Goal: Task Accomplishment & Management: Use online tool/utility

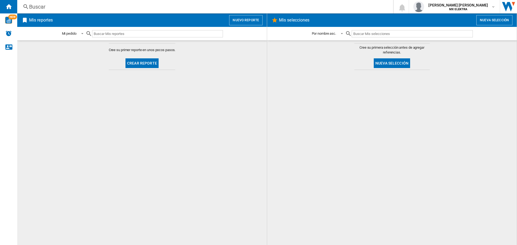
click at [245, 19] on button "Nuevo reporte" at bounding box center [245, 20] width 33 height 10
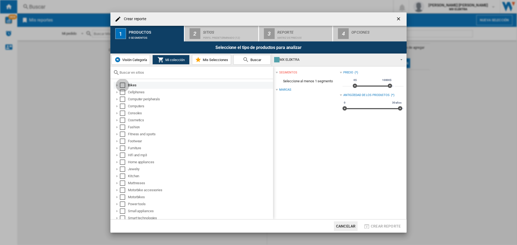
click at [123, 86] on div "Select" at bounding box center [122, 85] width 5 height 5
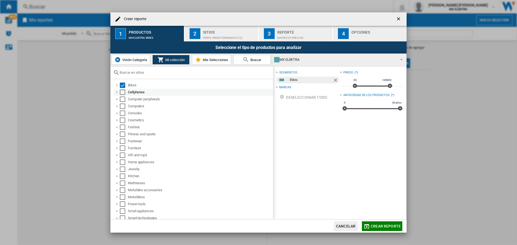
click at [123, 92] on div "Select" at bounding box center [122, 92] width 5 height 5
click at [122, 99] on div "Select" at bounding box center [122, 99] width 5 height 5
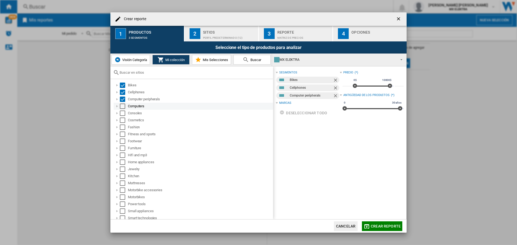
click at [123, 107] on div "Select" at bounding box center [122, 106] width 5 height 5
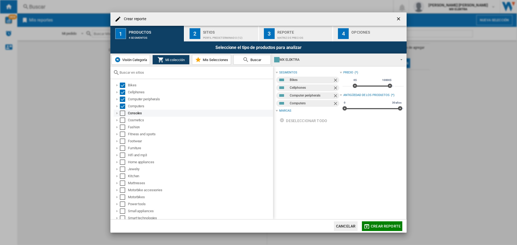
click at [123, 115] on div "Select" at bounding box center [122, 113] width 5 height 5
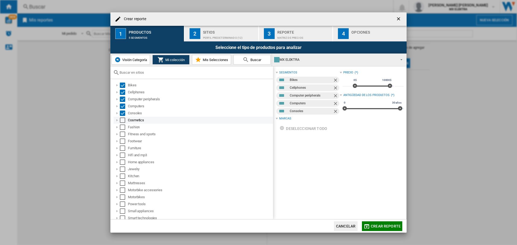
click at [123, 122] on div "Select" at bounding box center [122, 120] width 5 height 5
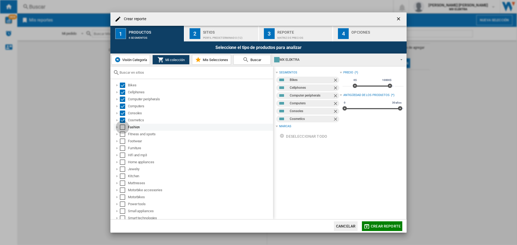
click at [125, 127] on div "Select" at bounding box center [122, 127] width 5 height 5
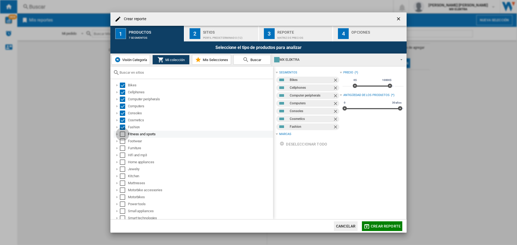
click at [125, 136] on div "Select" at bounding box center [122, 134] width 5 height 5
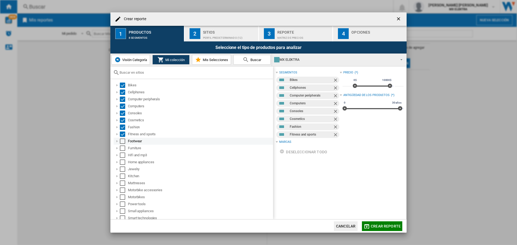
click at [124, 141] on div "Select" at bounding box center [122, 141] width 5 height 5
click at [123, 148] on div "Select" at bounding box center [122, 148] width 5 height 5
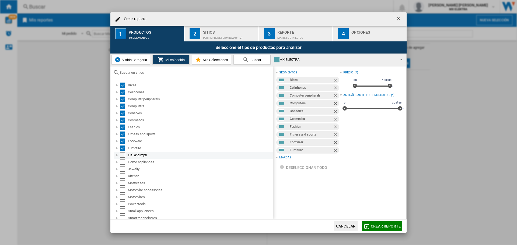
click at [123, 153] on div "Select" at bounding box center [122, 155] width 5 height 5
click at [123, 163] on div "Select" at bounding box center [122, 162] width 5 height 5
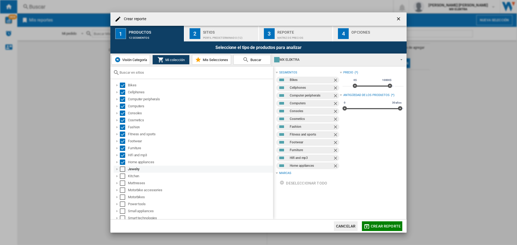
click at [123, 168] on div "Select" at bounding box center [122, 169] width 5 height 5
click at [123, 178] on div "Select" at bounding box center [122, 176] width 5 height 5
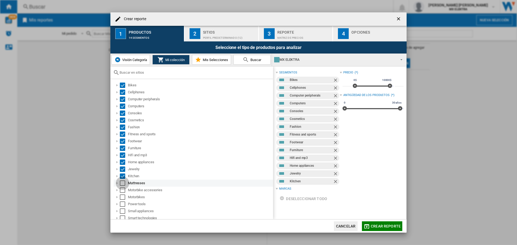
click at [123, 185] on div "Select" at bounding box center [122, 183] width 5 height 5
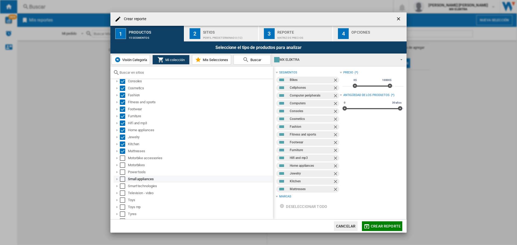
scroll to position [51, 0]
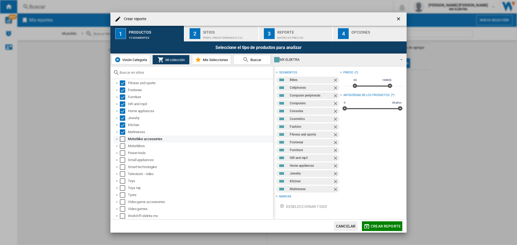
click at [122, 141] on div "Select" at bounding box center [122, 139] width 5 height 5
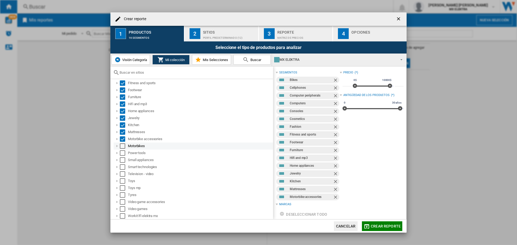
click at [123, 148] on div "Select" at bounding box center [122, 146] width 5 height 5
click at [123, 154] on div "Select" at bounding box center [122, 153] width 5 height 5
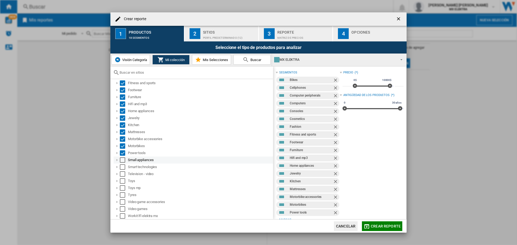
click at [123, 160] on div "Select" at bounding box center [122, 160] width 5 height 5
click at [123, 168] on div "Select" at bounding box center [122, 167] width 5 height 5
click at [123, 175] on div "Select" at bounding box center [122, 174] width 5 height 5
click at [123, 180] on div "Select" at bounding box center [122, 181] width 5 height 5
click at [123, 191] on div "Toys mp" at bounding box center [194, 188] width 160 height 7
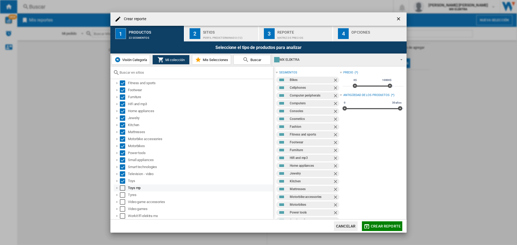
click at [123, 191] on div "Select" at bounding box center [122, 188] width 5 height 5
click at [123, 196] on div "Select" at bounding box center [122, 195] width 5 height 5
click at [124, 203] on div "Select" at bounding box center [122, 202] width 5 height 5
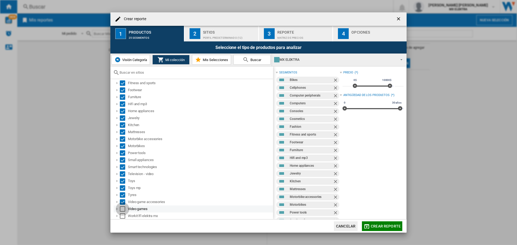
click at [124, 209] on div "Select" at bounding box center [122, 209] width 5 height 5
click at [123, 216] on div "Select" at bounding box center [122, 216] width 5 height 5
click at [221, 32] on div "Sitios" at bounding box center [229, 31] width 53 height 6
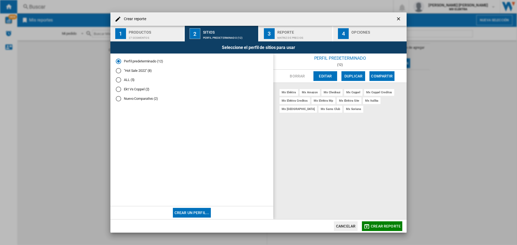
click at [140, 71] on md-radio-button ""Hot Sale 2022" (8)" at bounding box center [192, 70] width 152 height 5
click at [387, 227] on span "Crear reporte" at bounding box center [386, 226] width 30 height 4
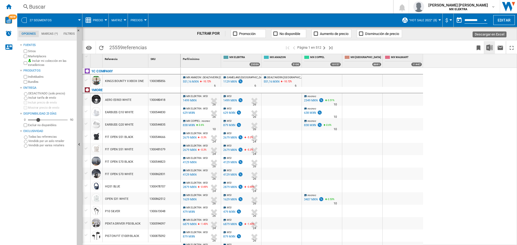
click at [490, 46] on img "Descargar en Excel" at bounding box center [490, 47] width 6 height 6
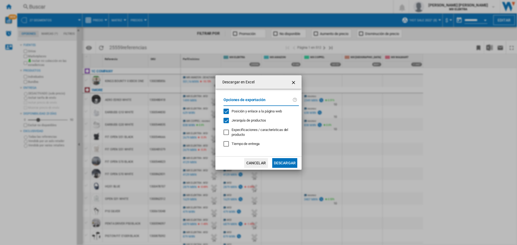
click at [284, 161] on button "Descargar" at bounding box center [284, 163] width 25 height 10
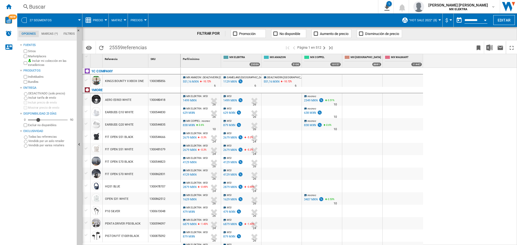
click at [319, 12] on div "Buscar [GEOGRAPHIC_DATA] 0 1 27 segmentos/Sin característica/Sin marca [Matriz …" at bounding box center [267, 6] width 500 height 13
click at [317, 7] on div "Buscar" at bounding box center [196, 7] width 335 height 8
